Goal: Find specific page/section: Find specific page/section

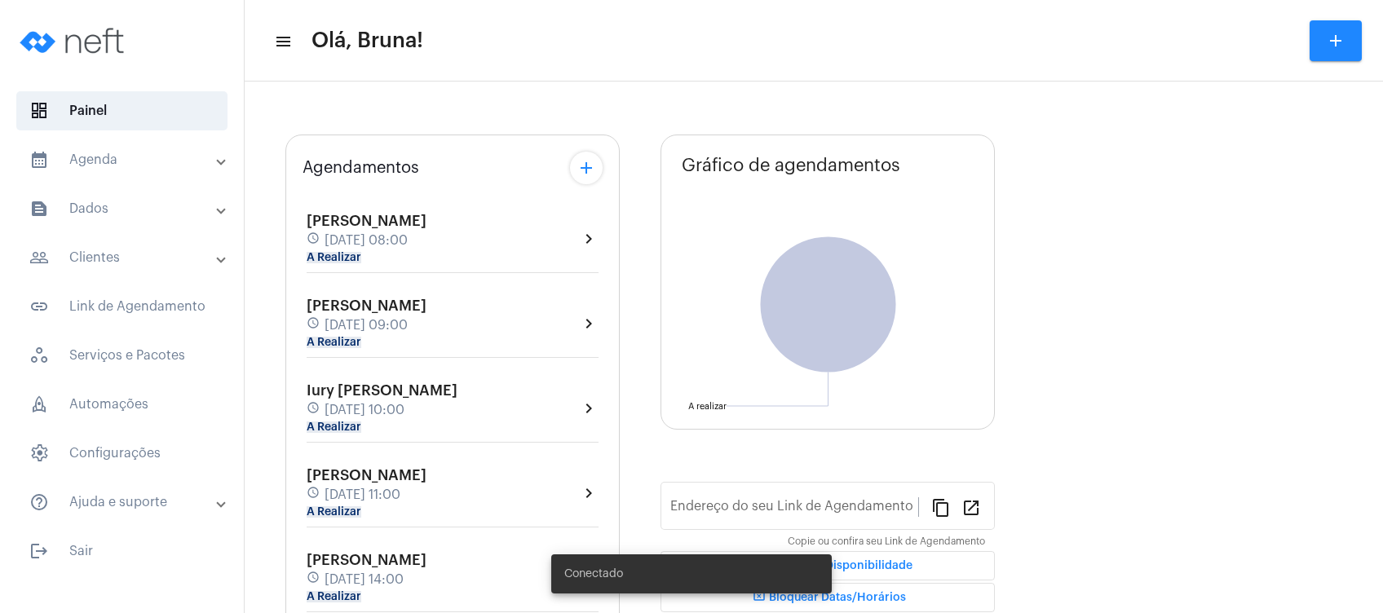
type input "[URL][DOMAIN_NAME]"
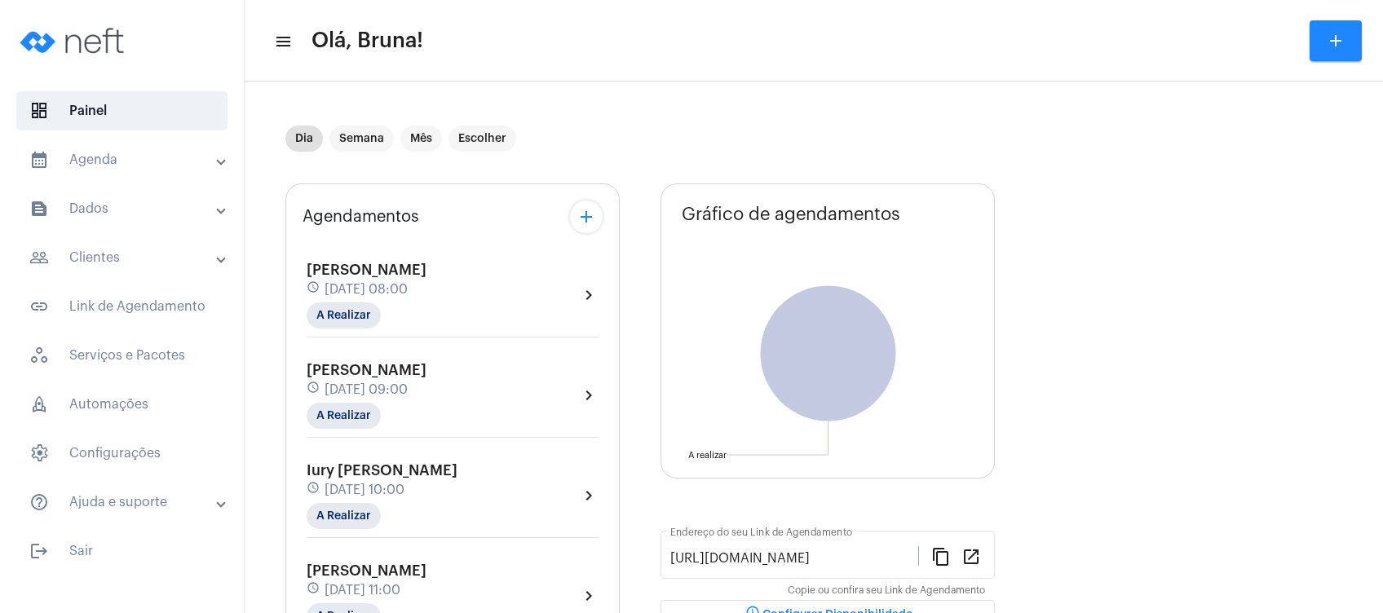
click at [114, 209] on mat-panel-title "text_snippet_outlined Dados" at bounding box center [123, 209] width 188 height 20
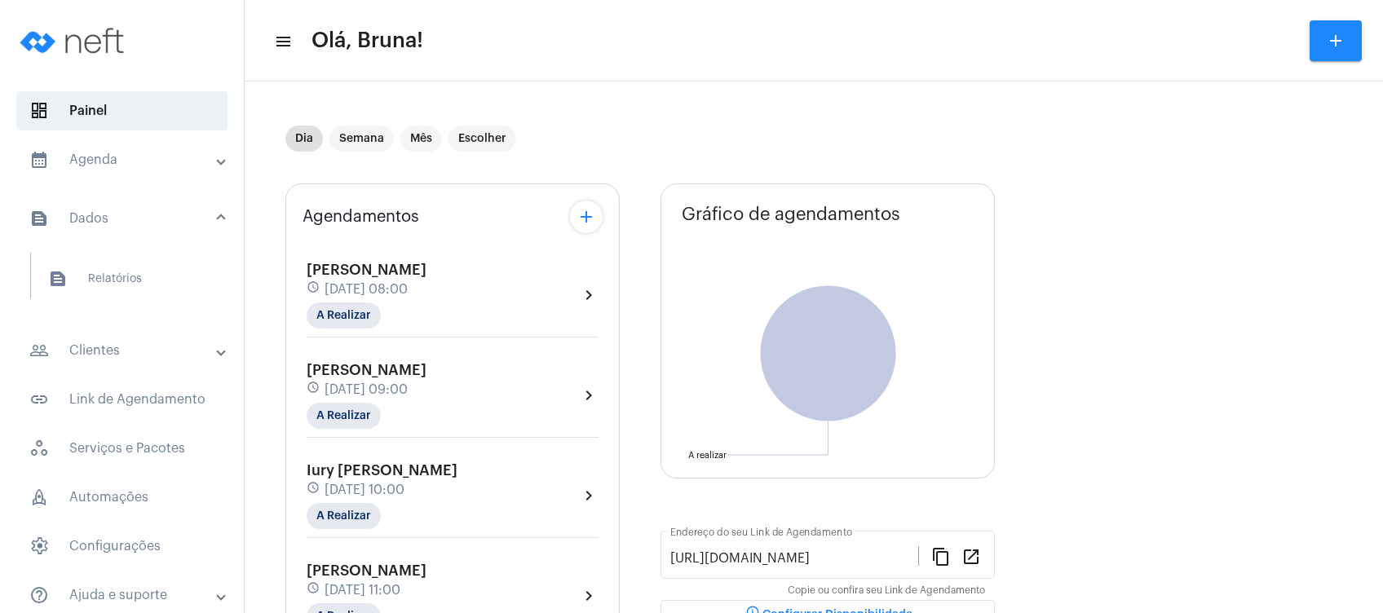
click at [122, 352] on mat-panel-title "people_outline Clientes" at bounding box center [123, 351] width 188 height 20
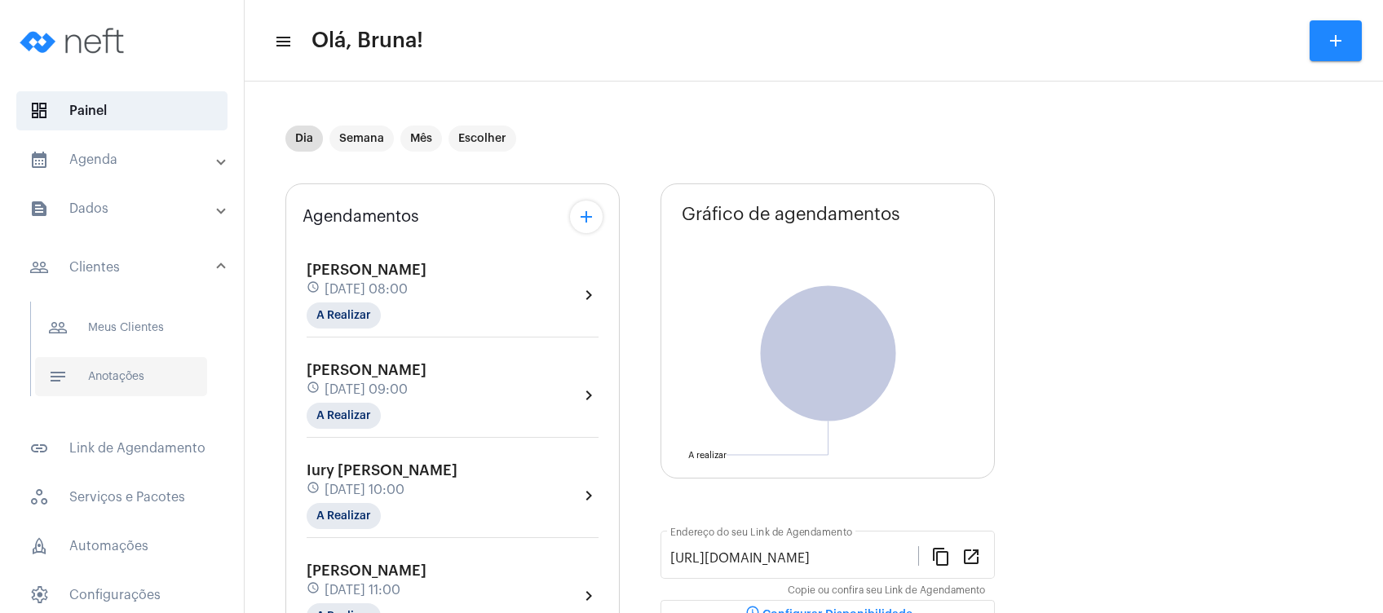
click at [129, 372] on span "notes Anotações" at bounding box center [121, 376] width 172 height 39
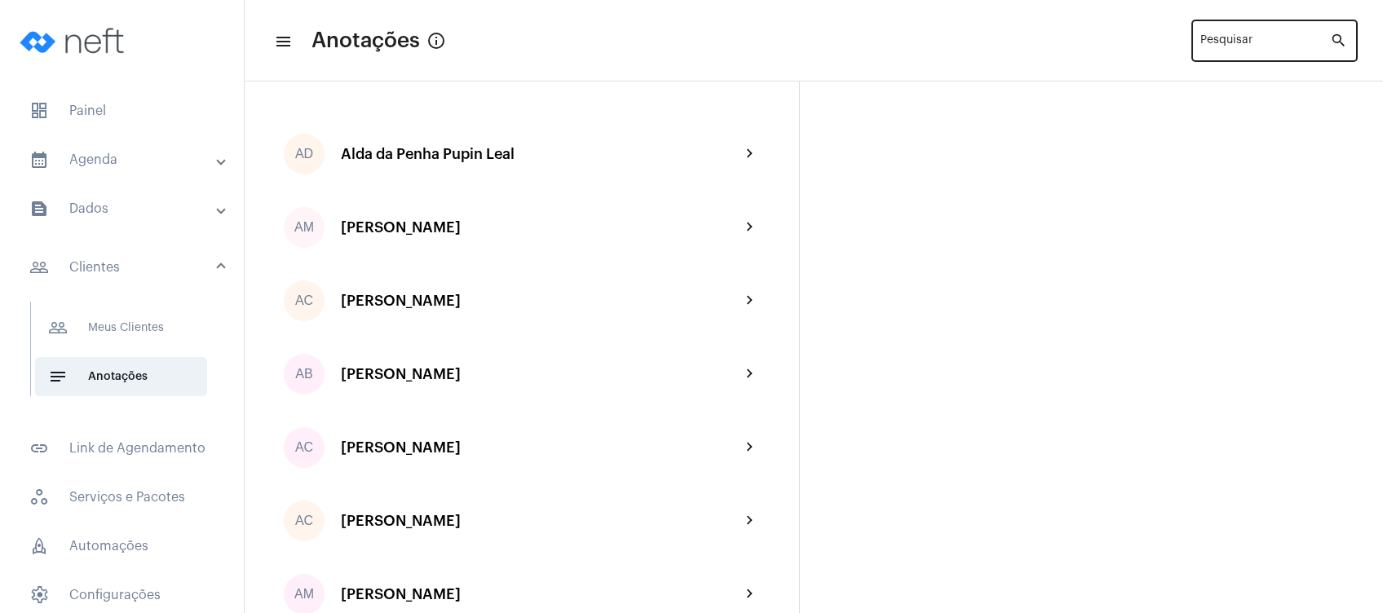
click at [1243, 43] on input "Pesquisar" at bounding box center [1265, 44] width 130 height 13
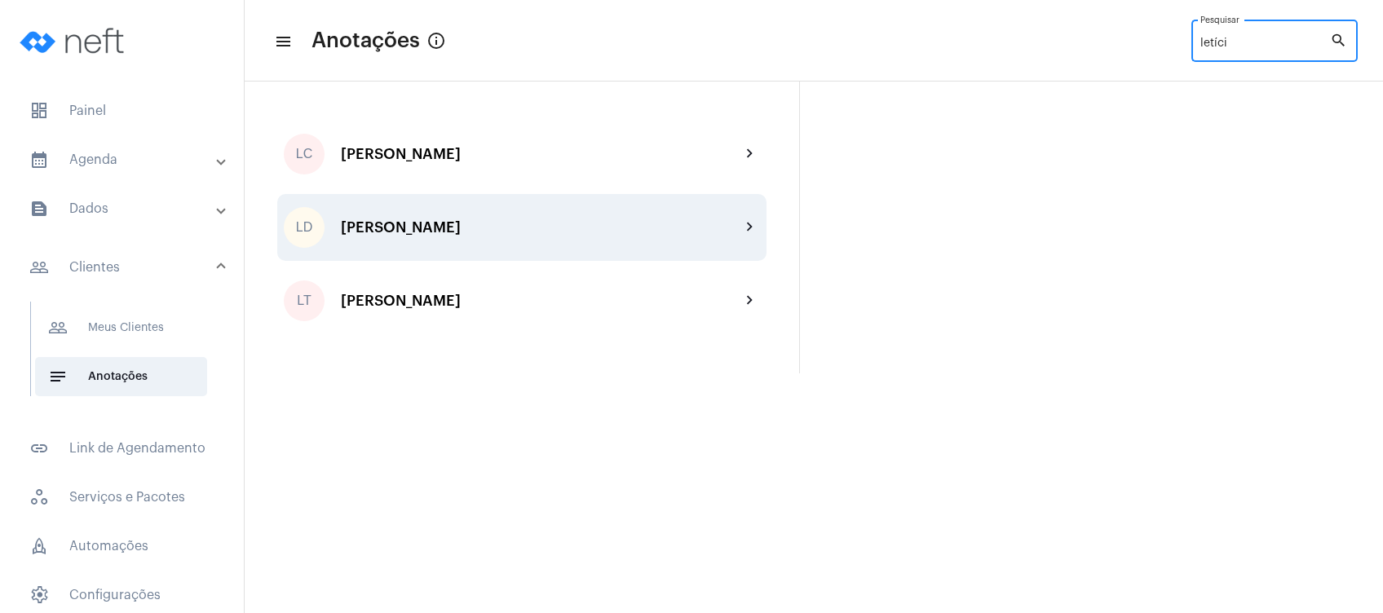
type input "letíci"
click at [410, 209] on div "LD [PERSON_NAME] chevron_right" at bounding box center [521, 227] width 489 height 67
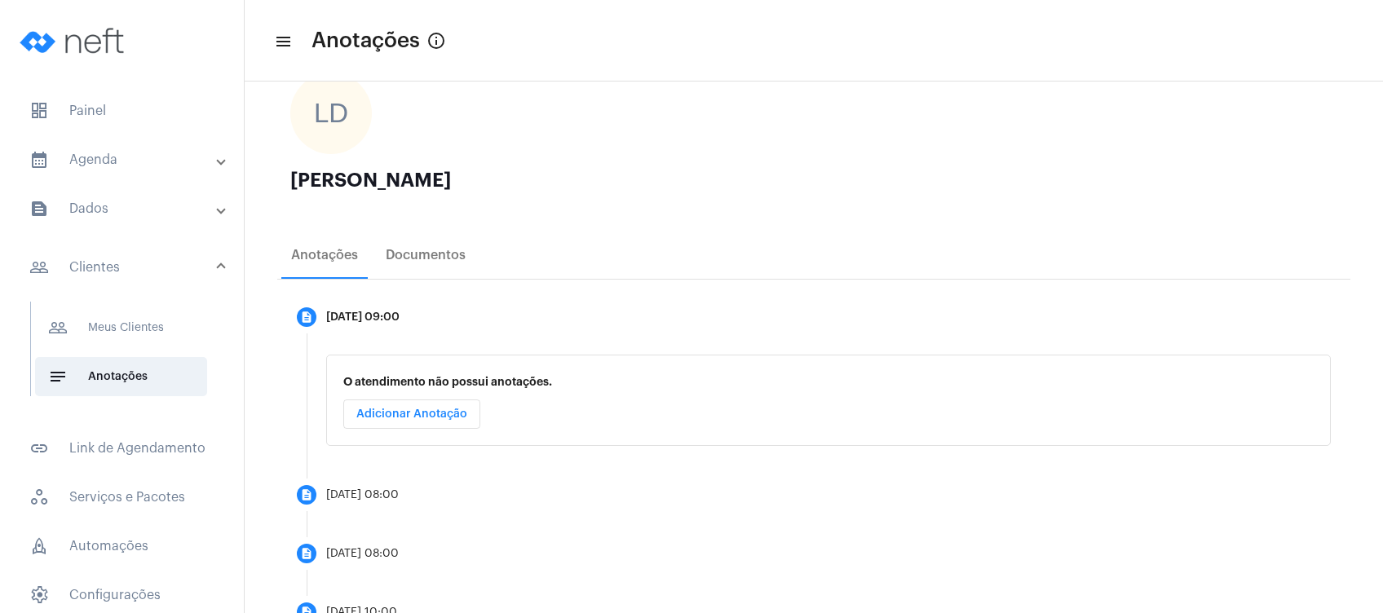
scroll to position [175, 0]
